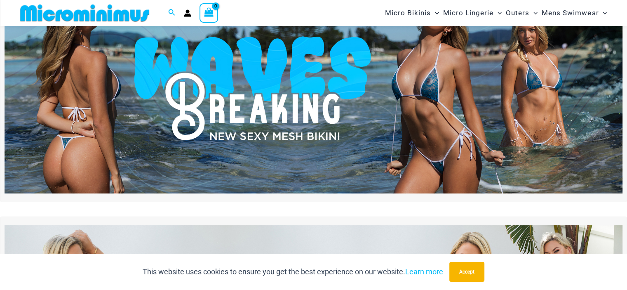
scroll to position [101, 0]
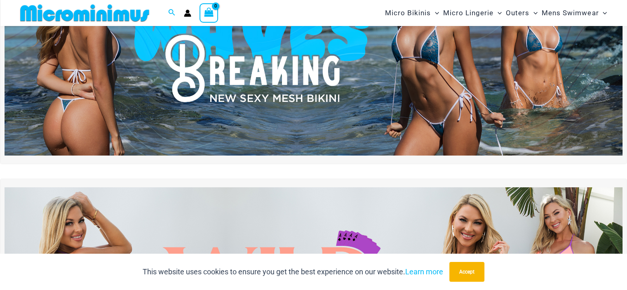
click at [436, 73] on img at bounding box center [314, 51] width 618 height 210
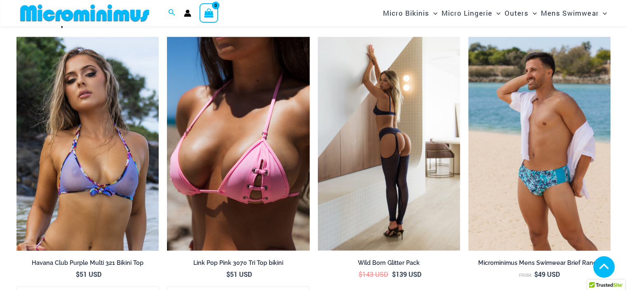
scroll to position [1233, 0]
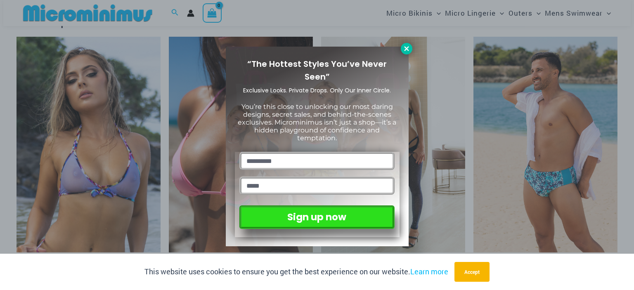
click at [403, 51] on icon at bounding box center [406, 48] width 7 height 7
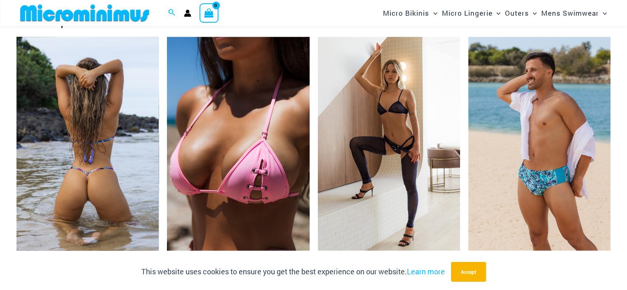
click at [95, 150] on img at bounding box center [88, 144] width 142 height 214
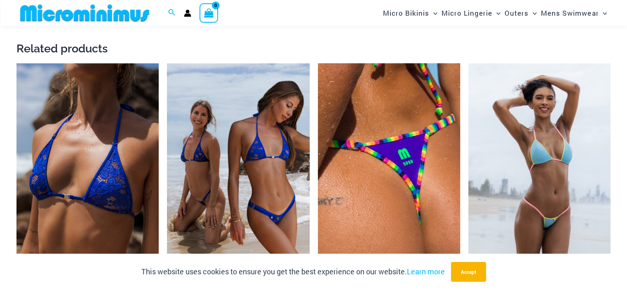
scroll to position [1725, 0]
